Goal: Information Seeking & Learning: Learn about a topic

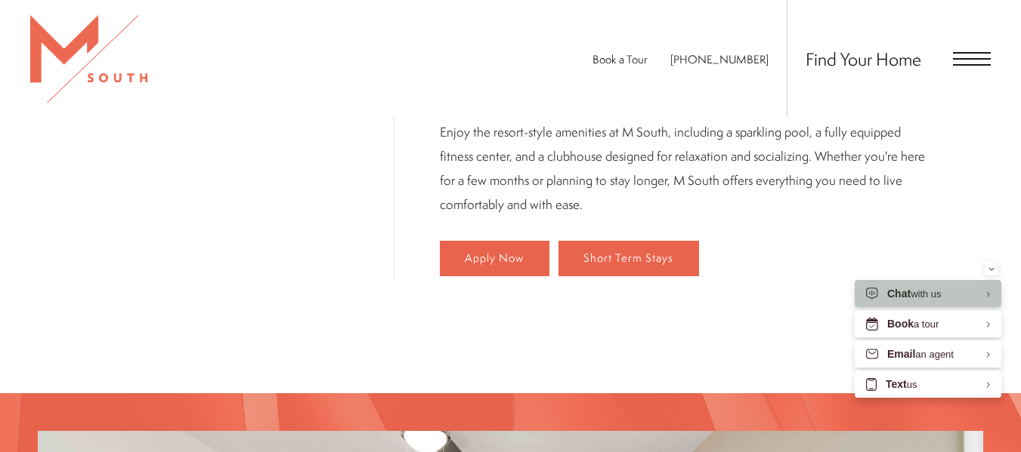
scroll to position [962, 0]
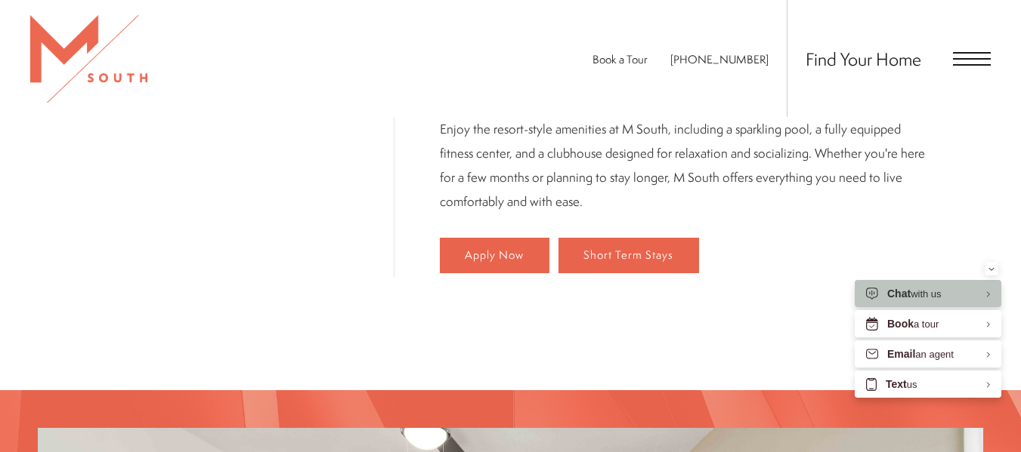
click at [978, 58] on span "Open Menu" at bounding box center [972, 59] width 38 height 2
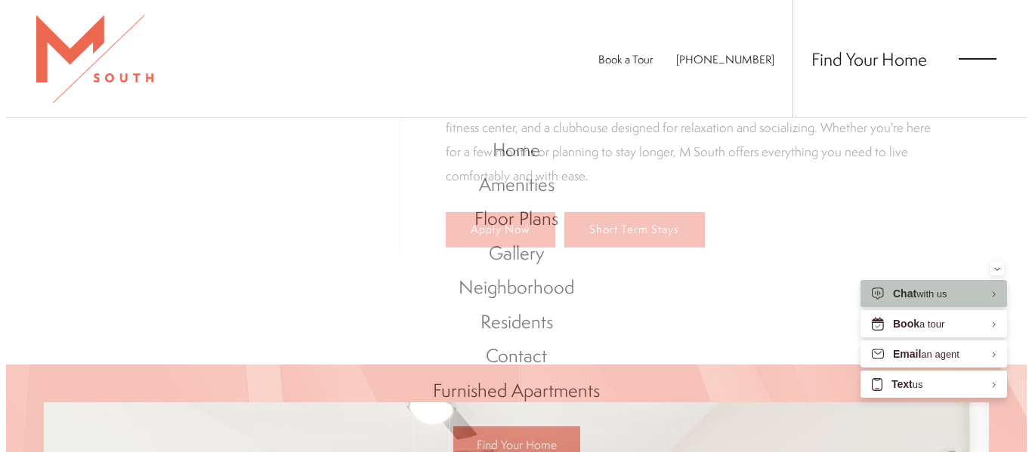
scroll to position [0, 0]
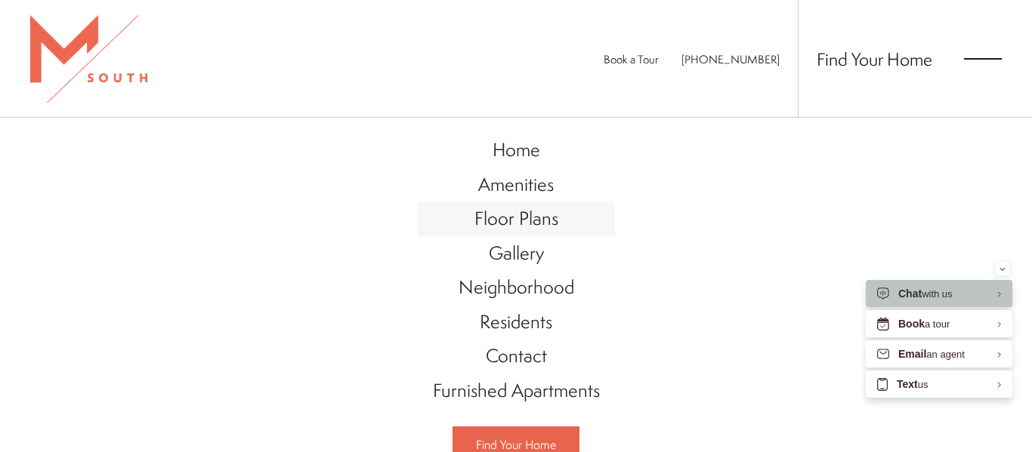
click at [520, 215] on span "Floor Plans" at bounding box center [516, 218] width 84 height 26
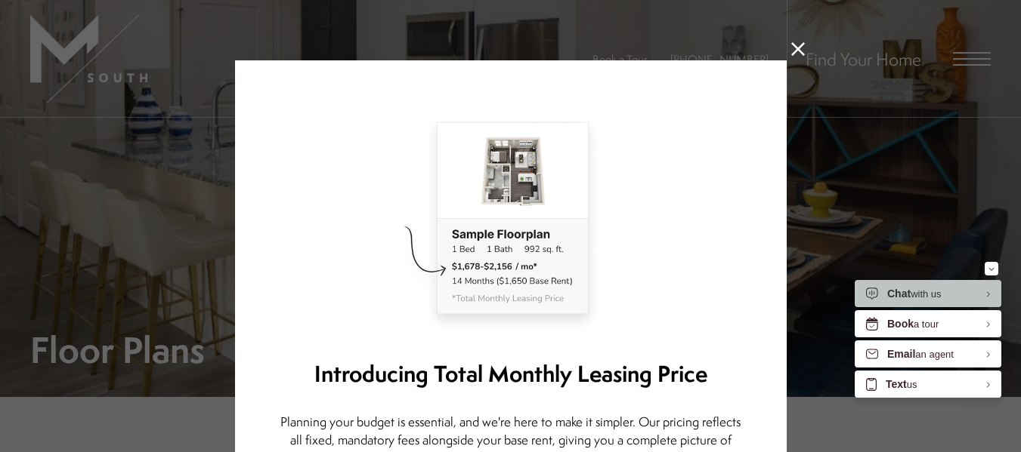
click at [792, 46] on icon at bounding box center [798, 49] width 14 height 14
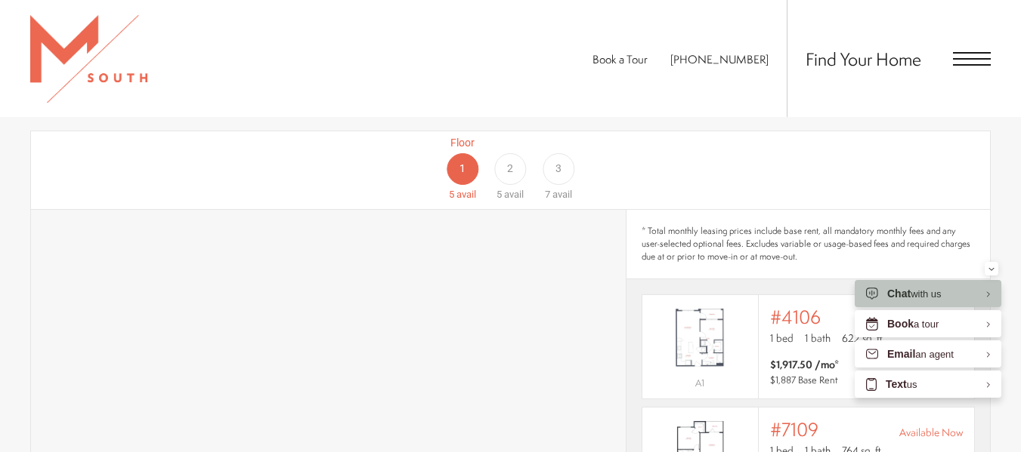
scroll to position [866, 0]
click at [993, 264] on div "Minimize" at bounding box center [991, 269] width 6 height 14
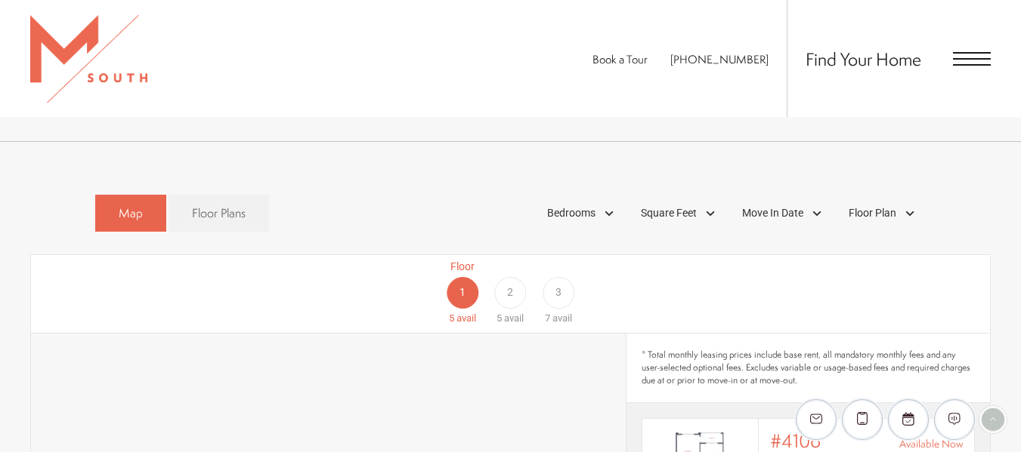
scroll to position [743, 0]
click at [604, 200] on div "Bedrooms" at bounding box center [582, 212] width 86 height 26
click at [573, 273] on span "2 Bedroom" at bounding box center [554, 281] width 76 height 17
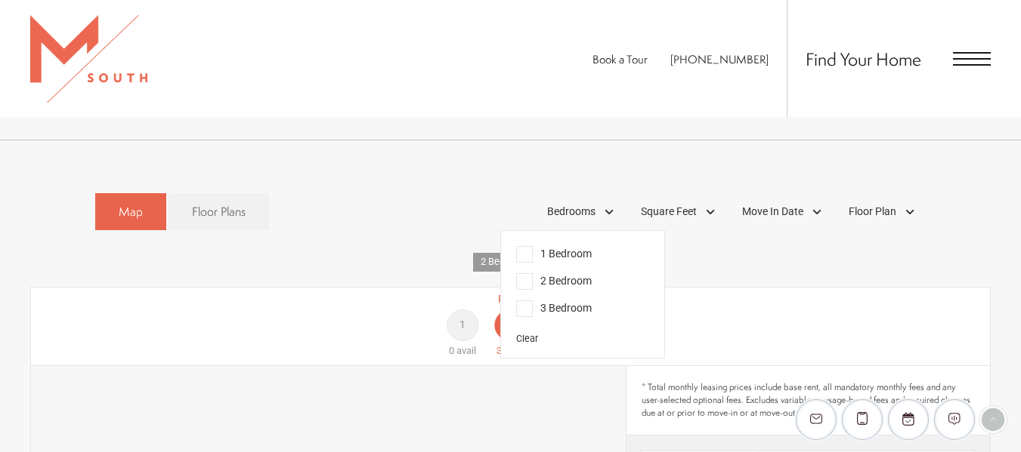
click at [790, 292] on div "Floor 1 0 avail Floor 2 3 avail Floor 3 3 avail" at bounding box center [917, 325] width 959 height 67
click at [236, 203] on span "Floor Plans" at bounding box center [219, 211] width 54 height 17
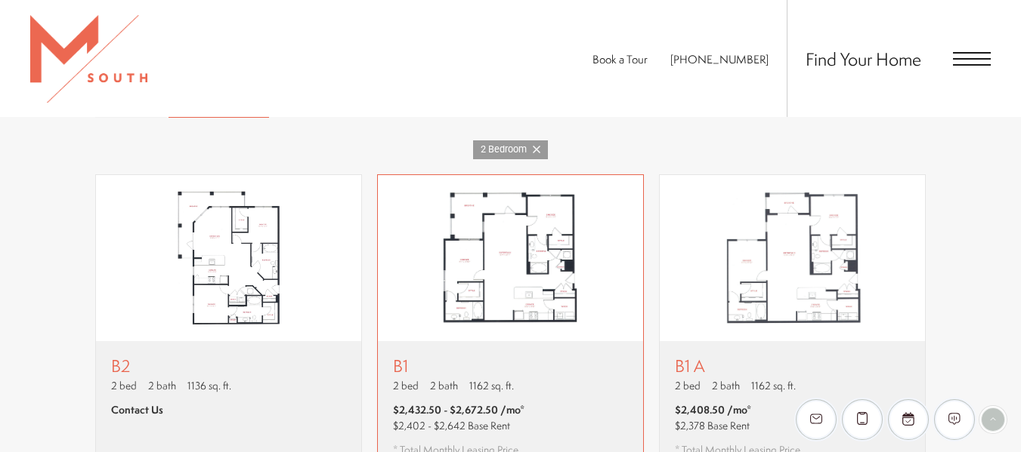
scroll to position [874, 0]
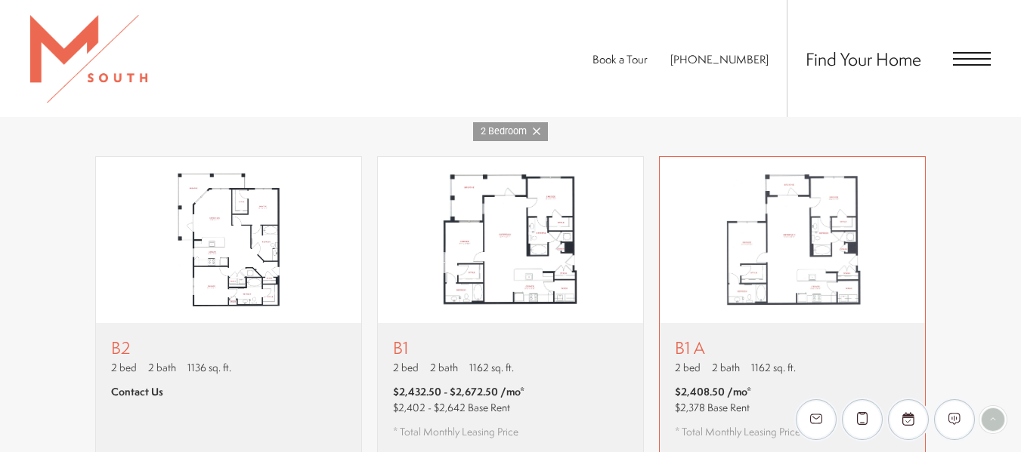
click at [806, 214] on img "View floor plan B1 A" at bounding box center [791, 240] width 265 height 166
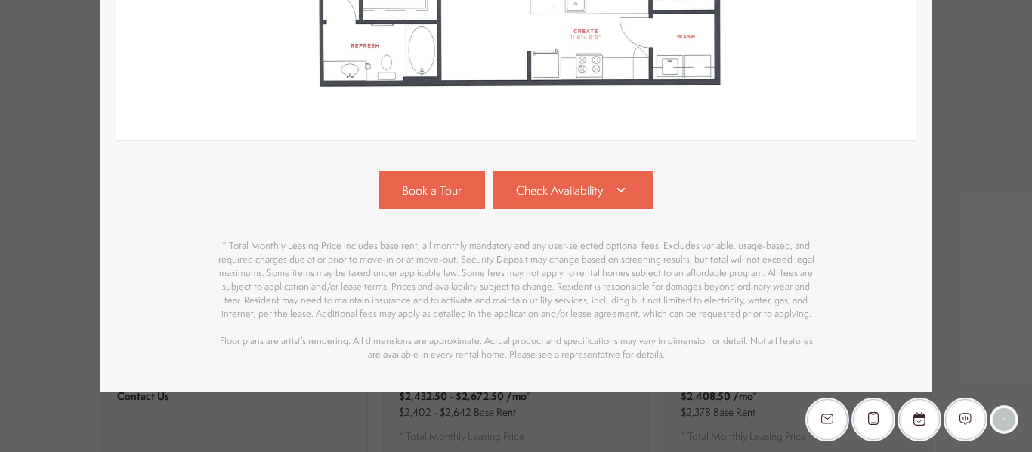
scroll to position [0, 0]
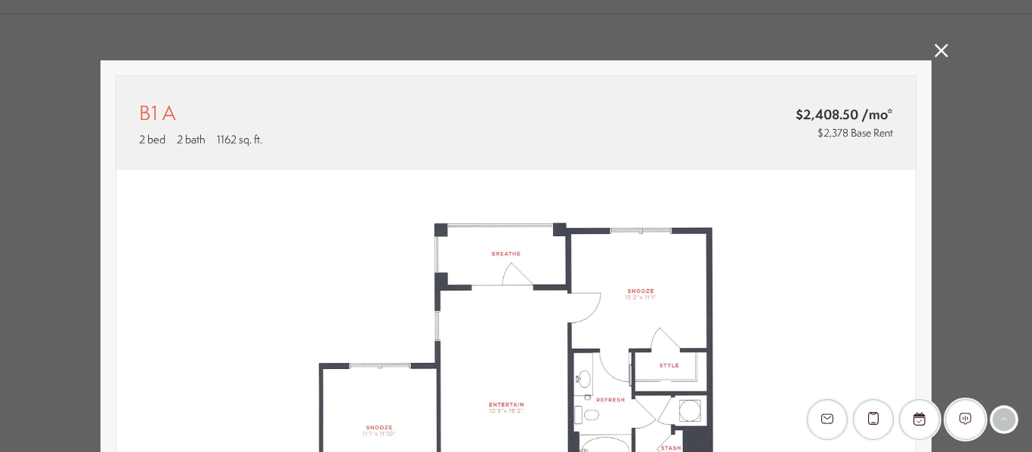
click at [932, 42] on div "B1 A 2 bed 2 bath 1162 sq. ft. $2,408.50 /mo* $2,378 Base Rent 2D 3D" at bounding box center [516, 226] width 1032 height 452
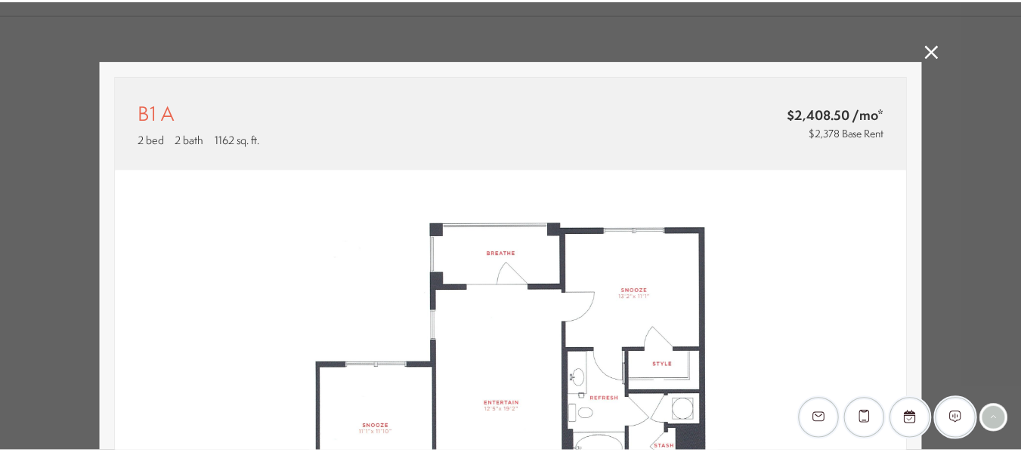
scroll to position [874, 0]
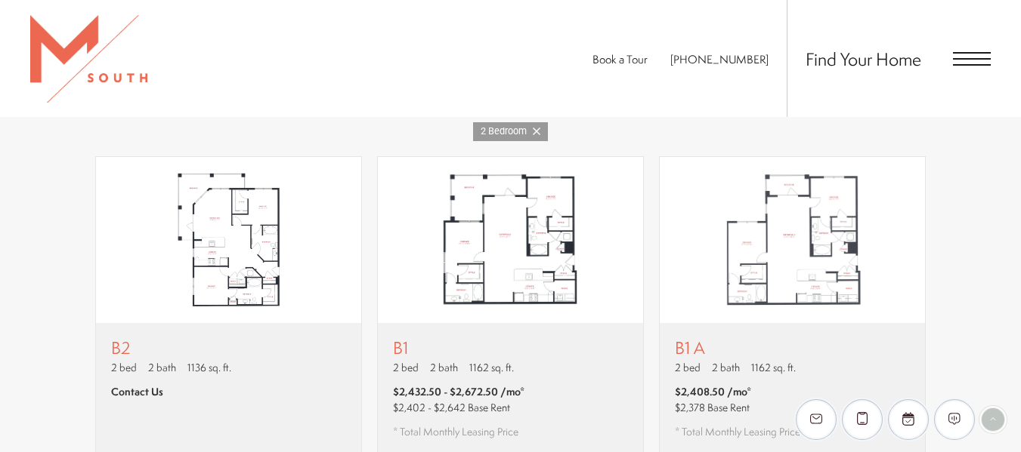
drag, startPoint x: 1018, startPoint y: 53, endPoint x: 969, endPoint y: 47, distance: 48.7
click at [1018, 53] on div "Book a Tour [PHONE_NUMBER] Find Your Home" at bounding box center [510, 58] width 1021 height 117
click at [969, 47] on div "Find Your Home" at bounding box center [888, 58] width 204 height 117
click at [999, 60] on div "Book a Tour [PHONE_NUMBER] Find Your Home" at bounding box center [510, 58] width 1021 height 117
click at [978, 65] on span "Open Menu" at bounding box center [972, 65] width 38 height 2
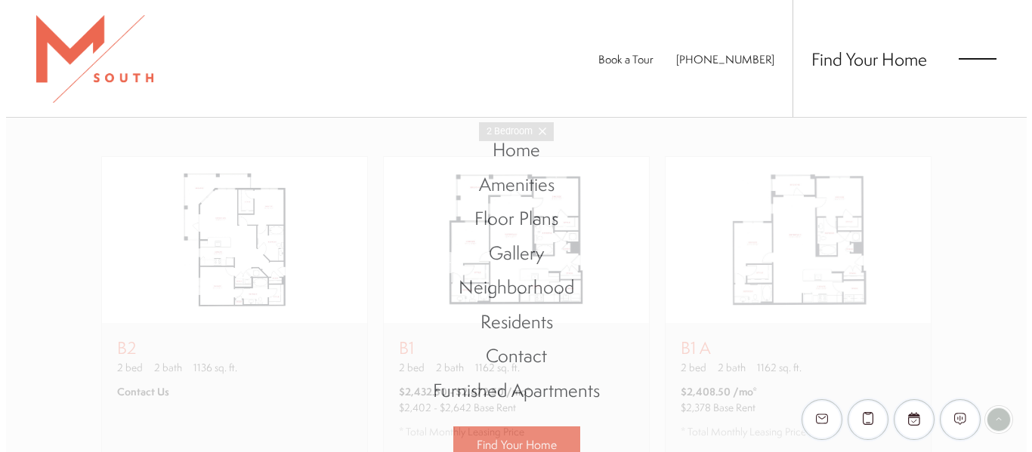
scroll to position [0, 0]
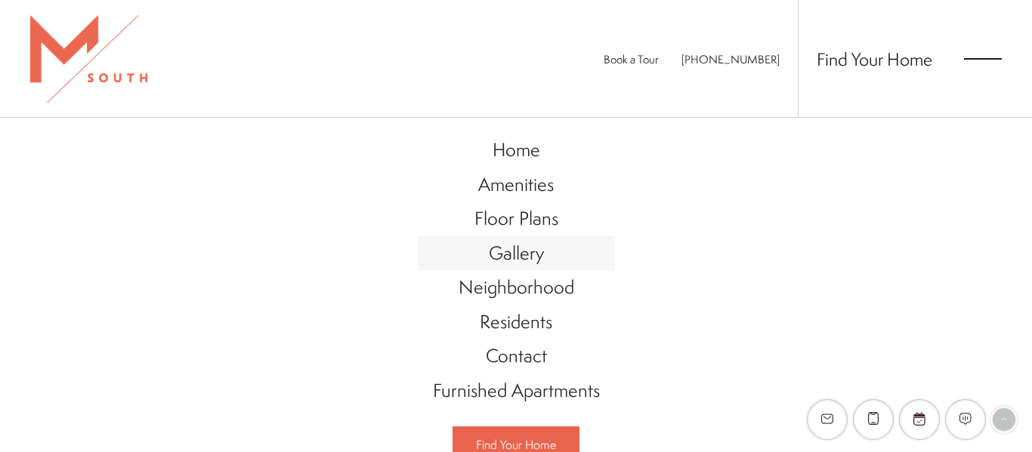
click at [532, 257] on span "Gallery" at bounding box center [516, 253] width 55 height 26
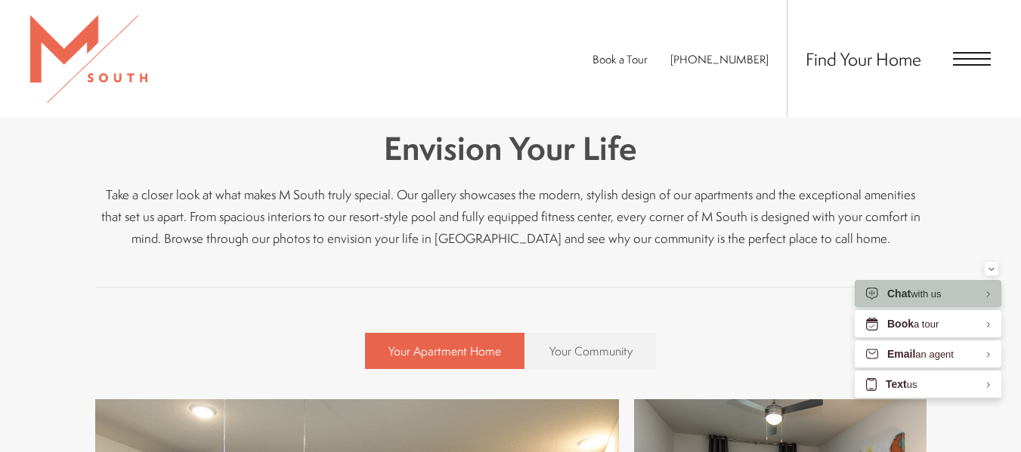
scroll to position [317, 0]
click at [589, 362] on link "Your Community" at bounding box center [591, 350] width 130 height 36
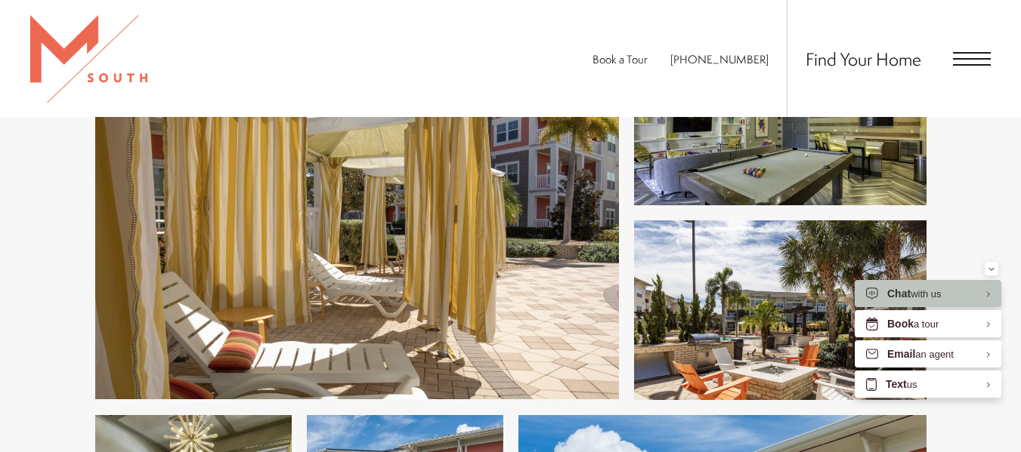
scroll to position [692, 0]
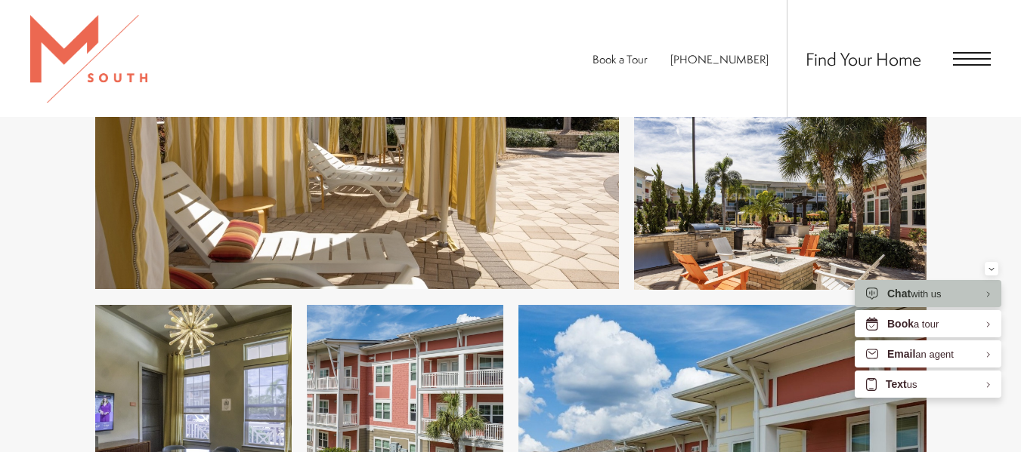
scroll to position [801, 0]
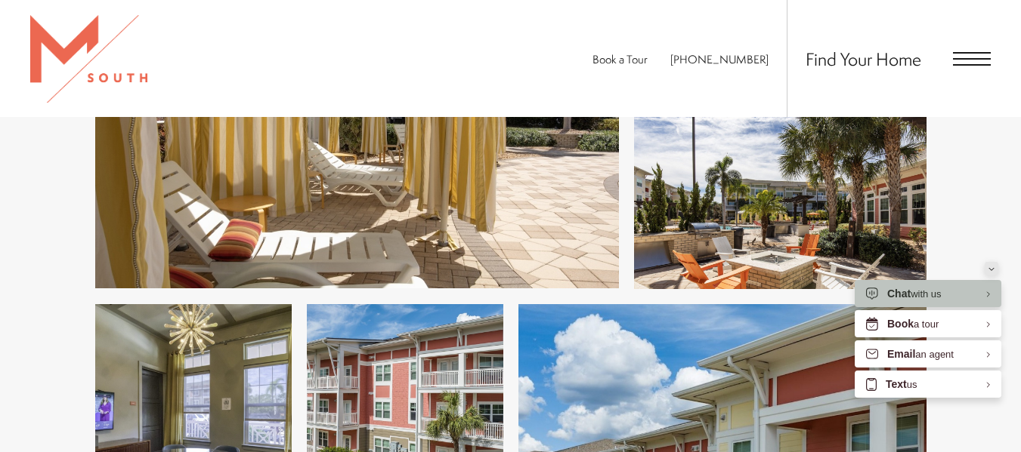
click at [995, 273] on button "Minimize" at bounding box center [991, 269] width 14 height 14
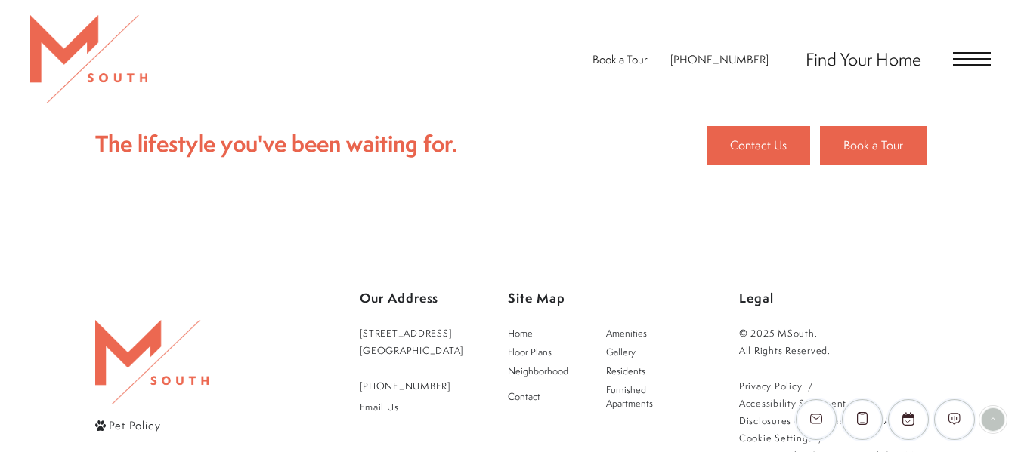
scroll to position [5709, 0]
